Goal: Transaction & Acquisition: Subscribe to service/newsletter

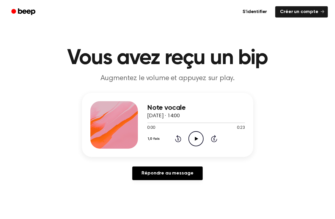
click at [113, 135] on div at bounding box center [114, 125] width 48 height 48
click at [204, 135] on div "1,0 fois Rembobinage 5 secondes Lire l’audio Sautez 5 secondes" at bounding box center [195, 138] width 97 height 15
click at [196, 140] on icon "Lire l’audio" at bounding box center [195, 138] width 15 height 15
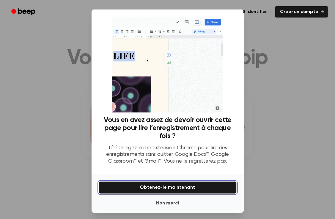
click at [169, 186] on button "Obtenez-le maintenant" at bounding box center [168, 187] width 138 height 12
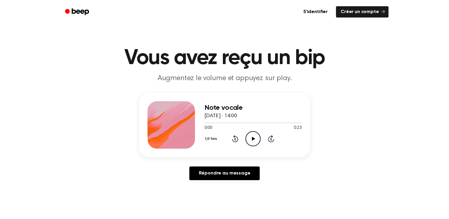
click at [250, 142] on icon "Lire l’audio" at bounding box center [253, 138] width 15 height 15
